Goal: Register for event/course

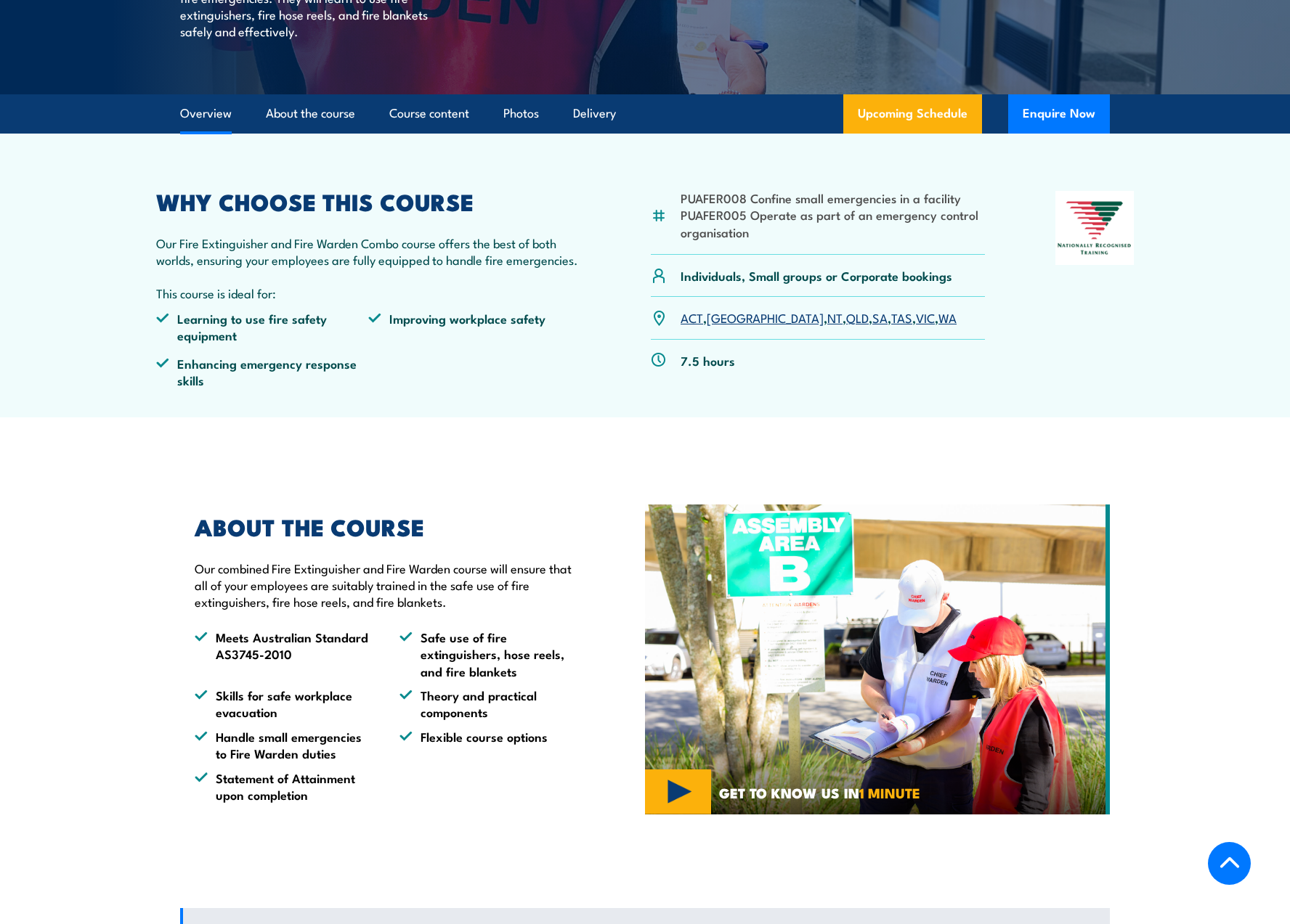
scroll to position [363, 0]
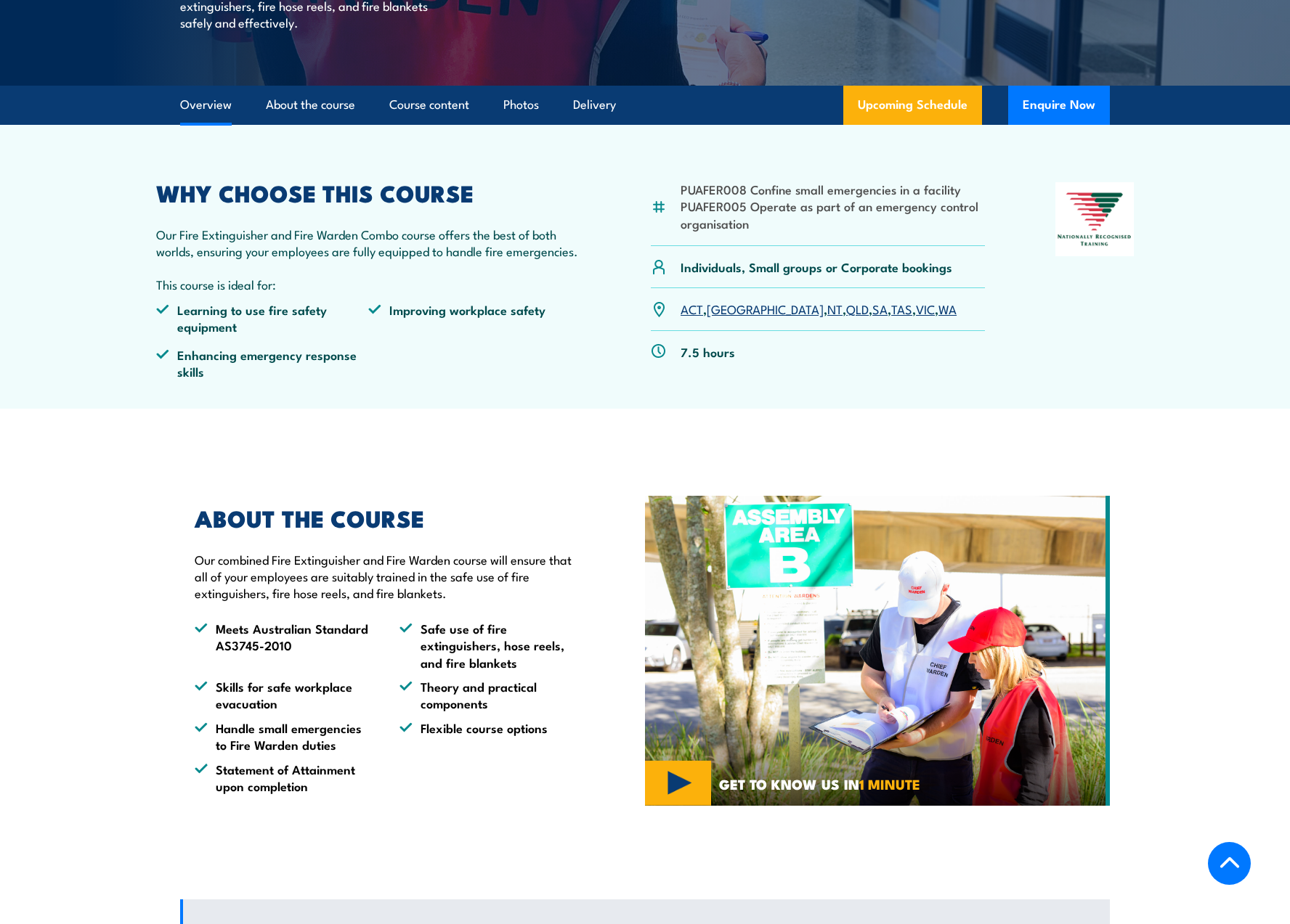
click at [827, 310] on link "NT" at bounding box center [835, 309] width 15 height 17
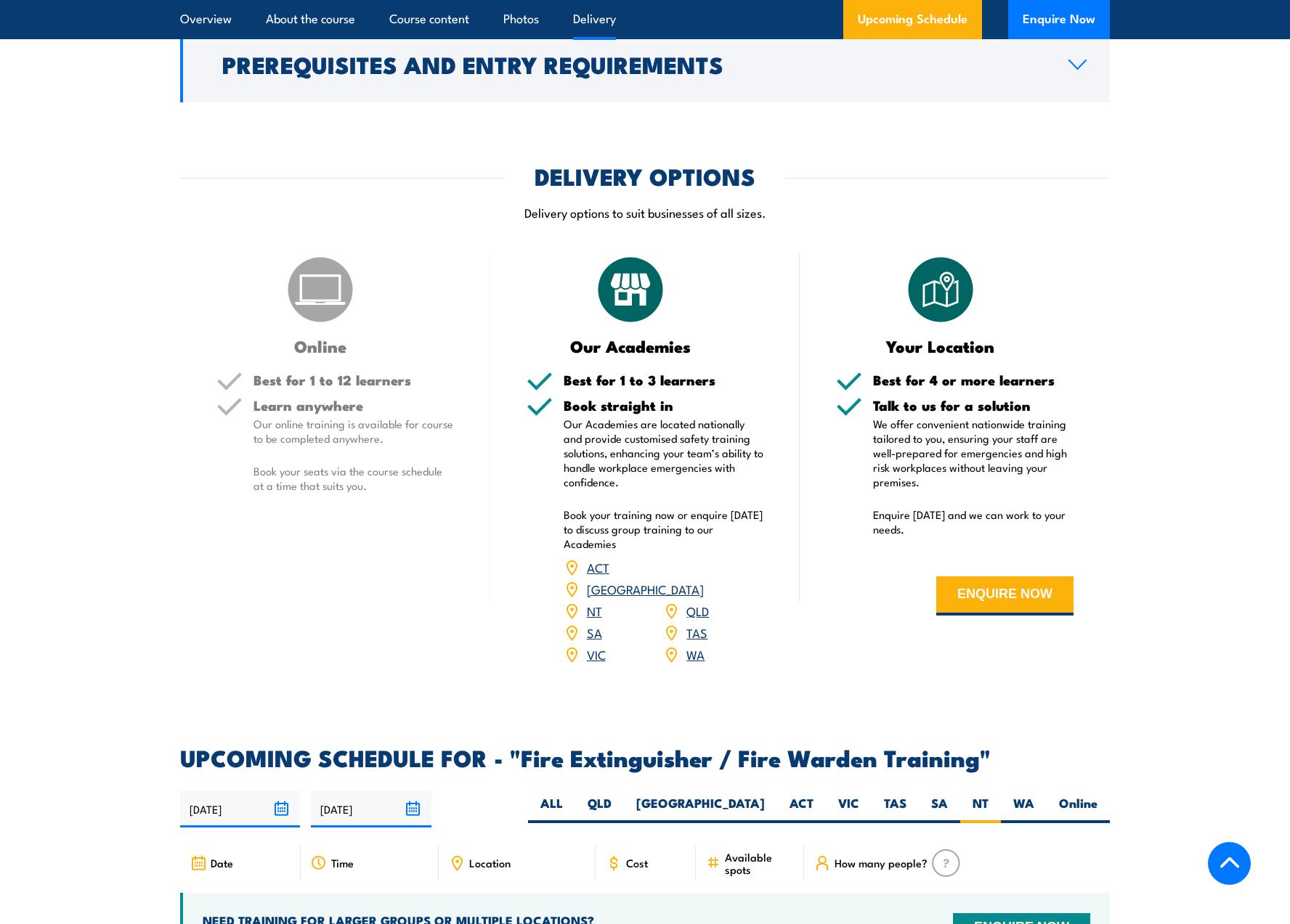
scroll to position [1803, 0]
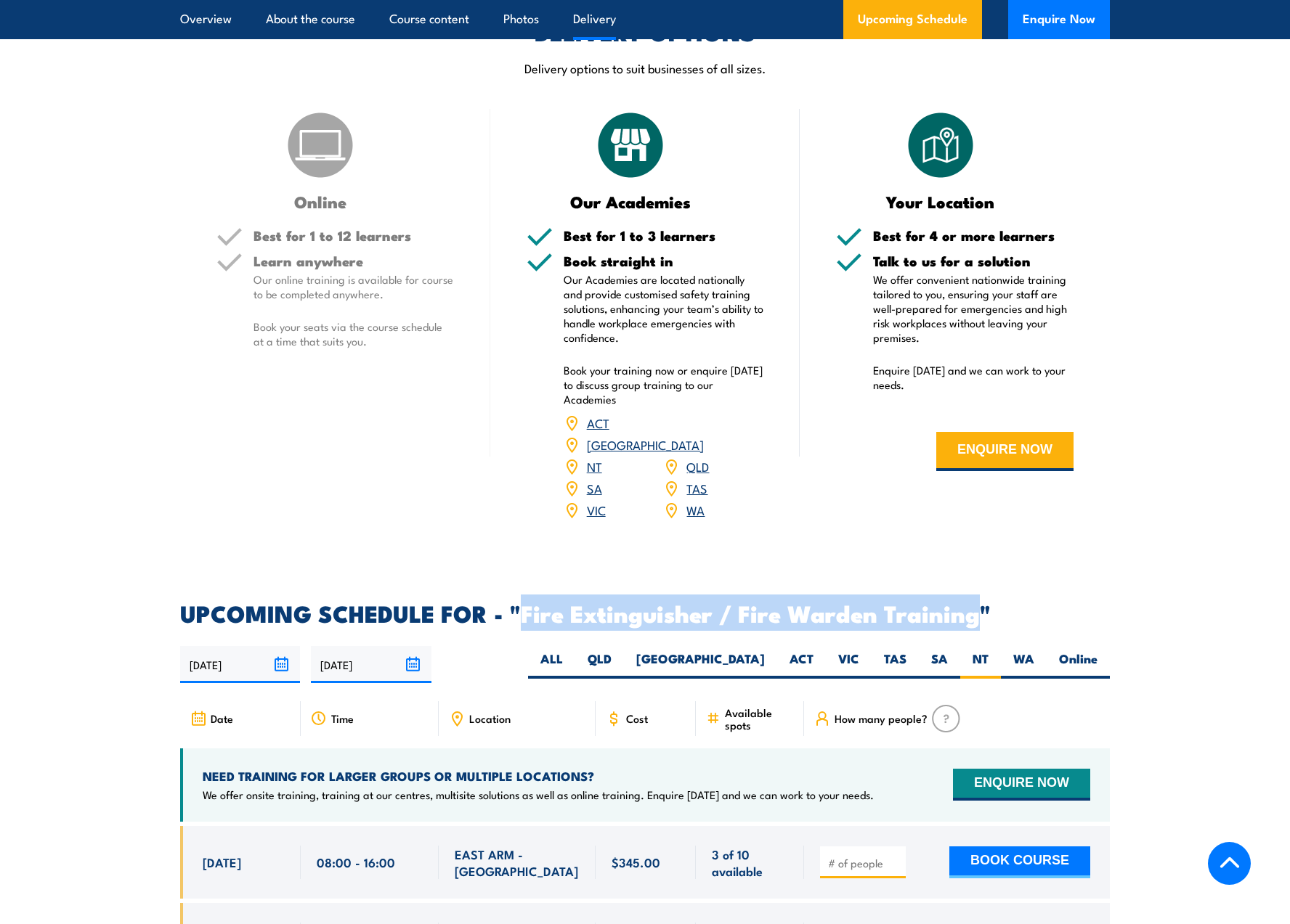
drag, startPoint x: 978, startPoint y: 599, endPoint x: 523, endPoint y: 601, distance: 455.0
click at [523, 603] on h2 "UPCOMING SCHEDULE FOR - "Fire Extinguisher / Fire Warden Training"" at bounding box center [645, 613] width 930 height 20
copy h2 "Fire Extinguisher / Fire Warden Training"
